Goal: Task Accomplishment & Management: Manage account settings

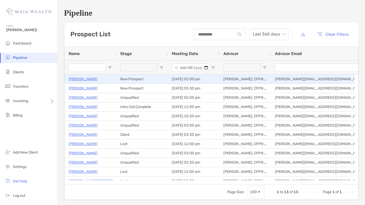
click at [84, 81] on p "[PERSON_NAME]" at bounding box center [83, 79] width 29 height 6
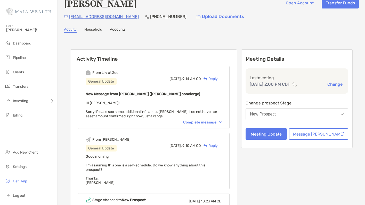
scroll to position [32, 0]
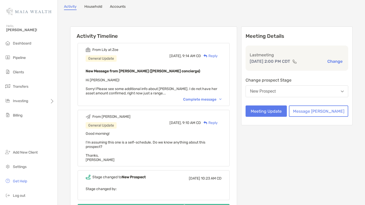
click at [217, 98] on div "Complete message" at bounding box center [202, 99] width 38 height 4
